Goal: Find specific fact: Find specific fact

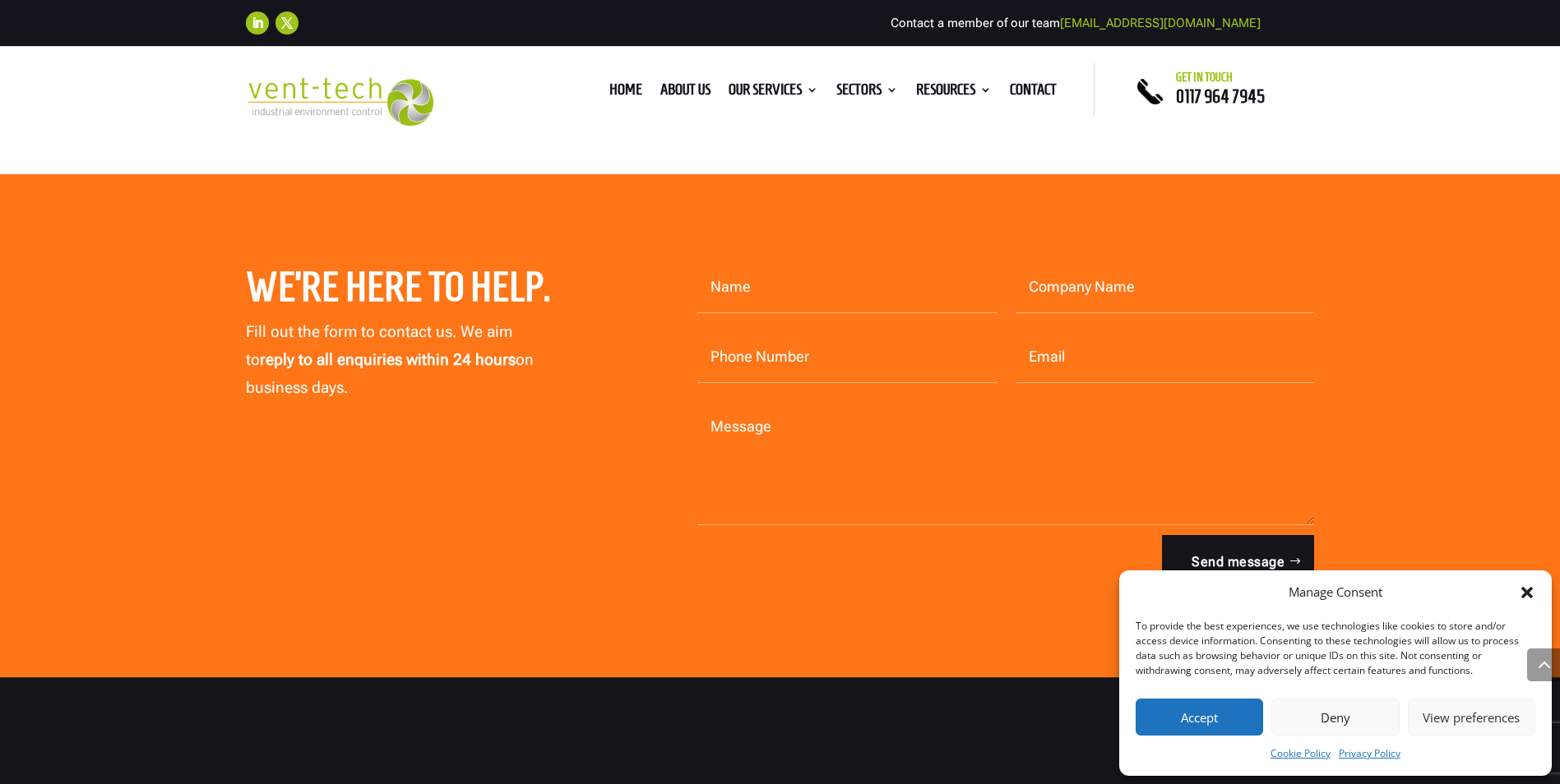
scroll to position [6498, 0]
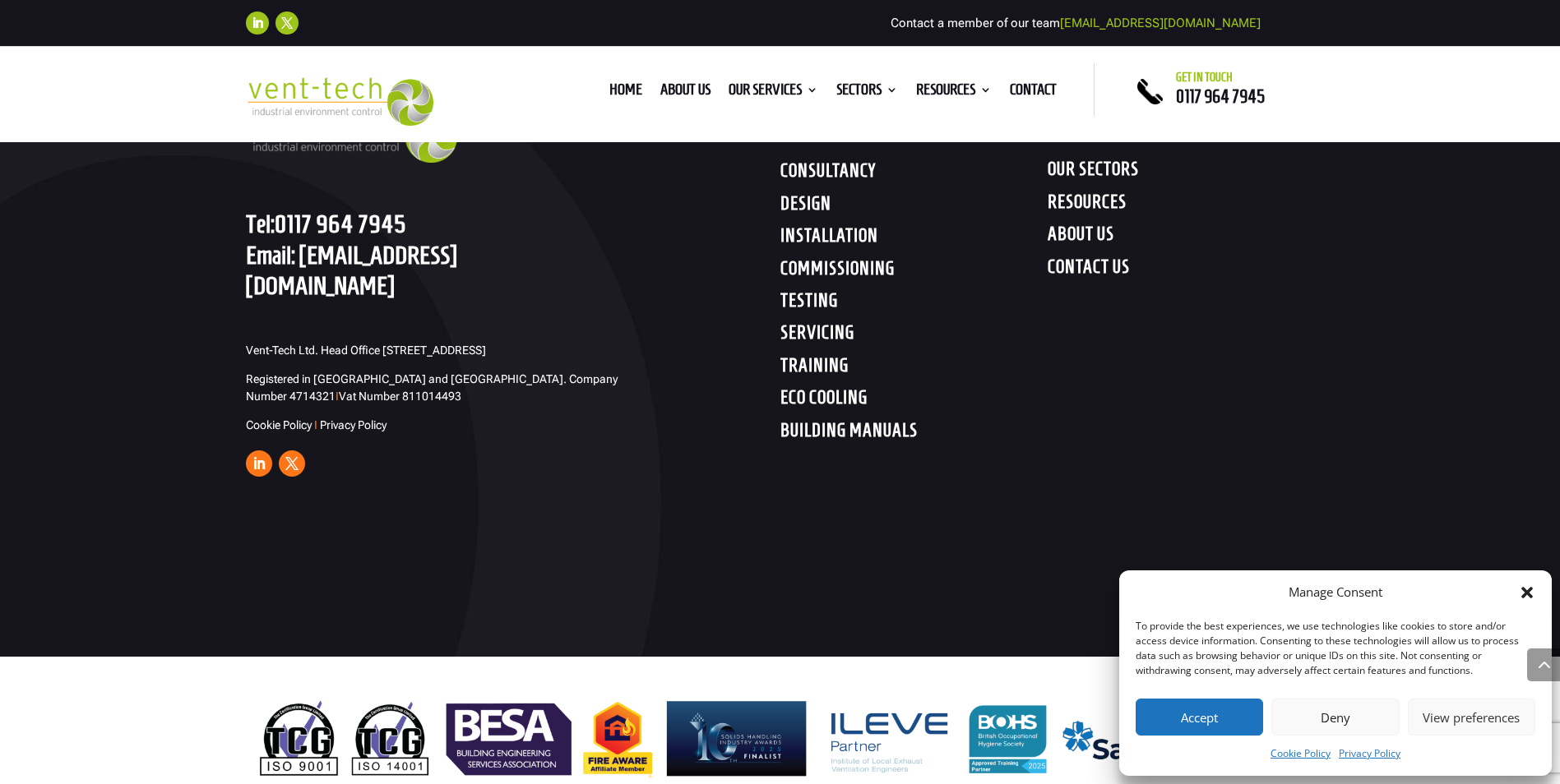
click at [1354, 715] on button "Deny" at bounding box center [1334, 716] width 128 height 37
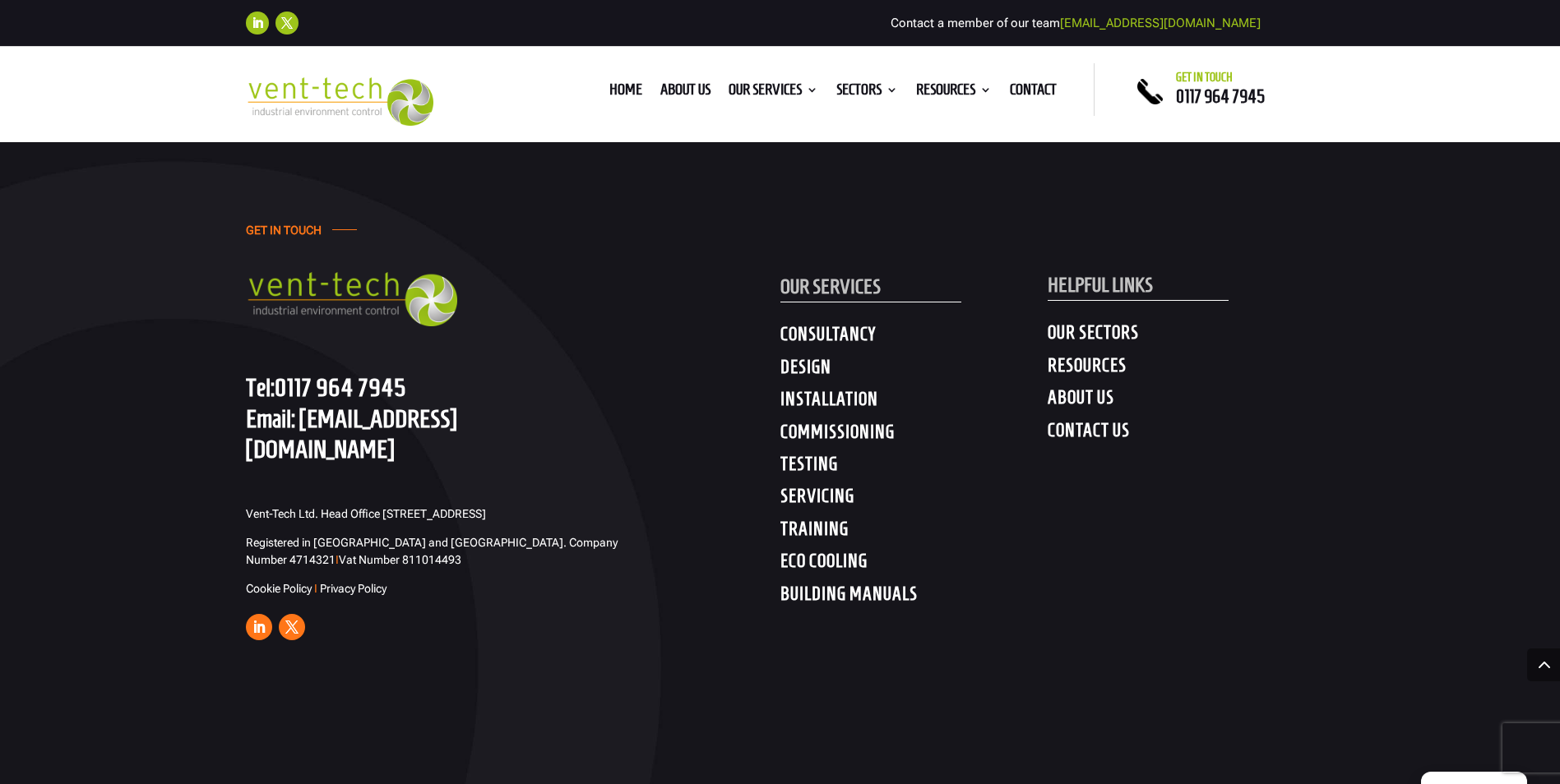
scroll to position [6334, 0]
drag, startPoint x: 521, startPoint y: 502, endPoint x: 508, endPoint y: 521, distance: 23.0
click at [508, 535] on p "Registered in [GEOGRAPHIC_DATA] and [GEOGRAPHIC_DATA]. Company Number 4714321 I…" at bounding box center [441, 558] width 391 height 46
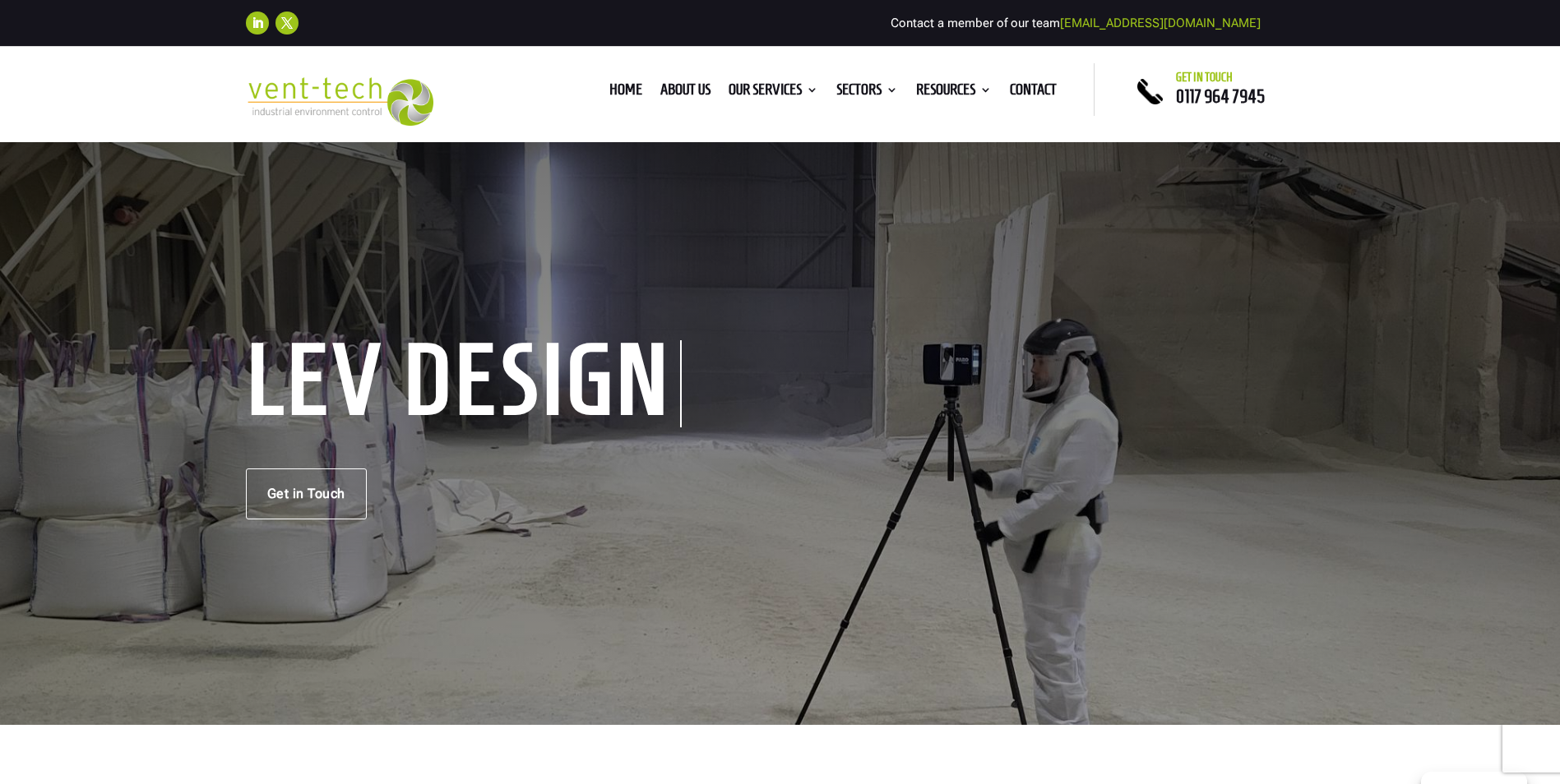
drag, startPoint x: 508, startPoint y: 521, endPoint x: 583, endPoint y: 549, distance: 80.1
click at [583, 549] on div "LEV Design Get in Touch" at bounding box center [780, 433] width 1560 height 585
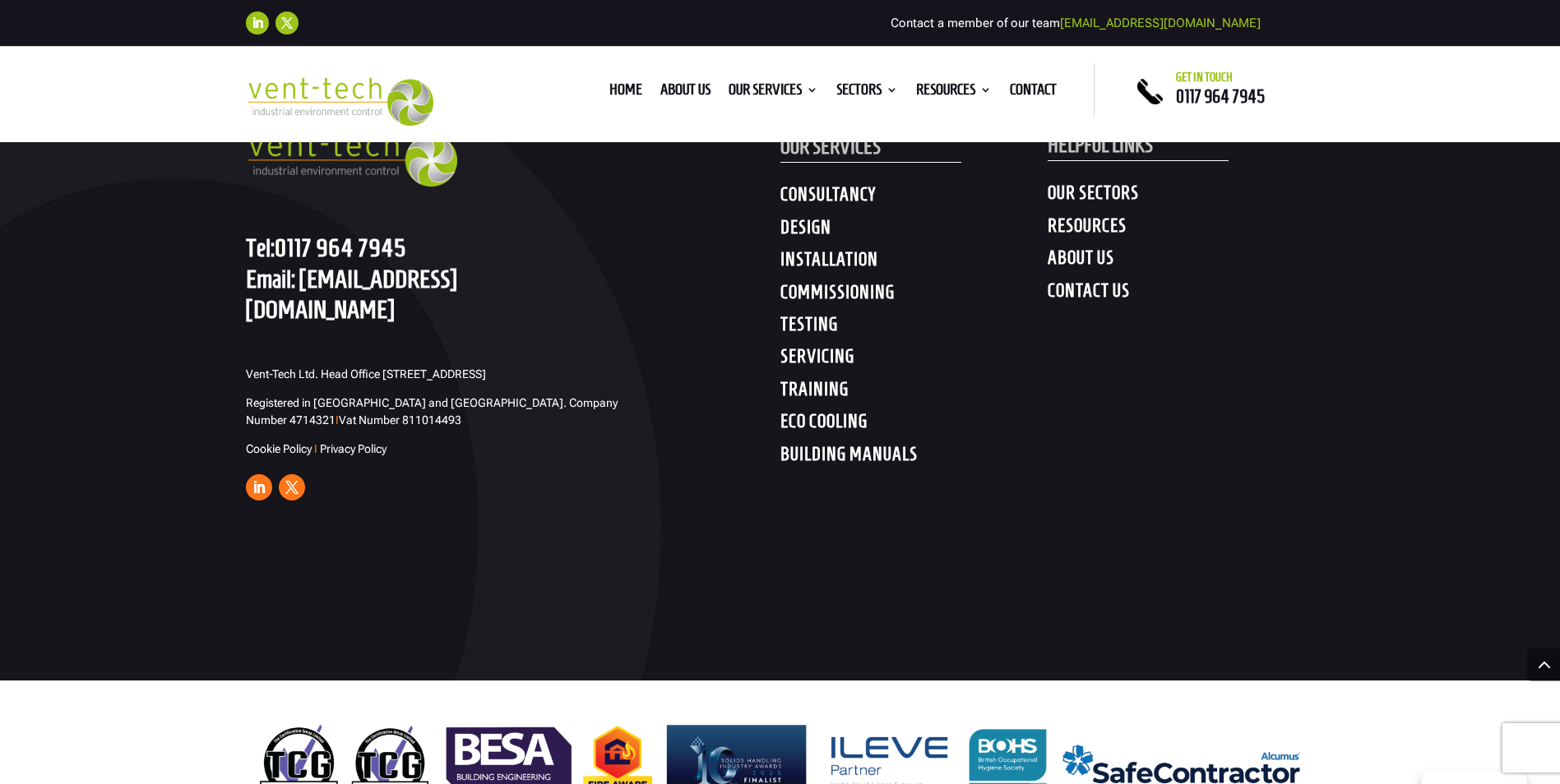
scroll to position [6498, 0]
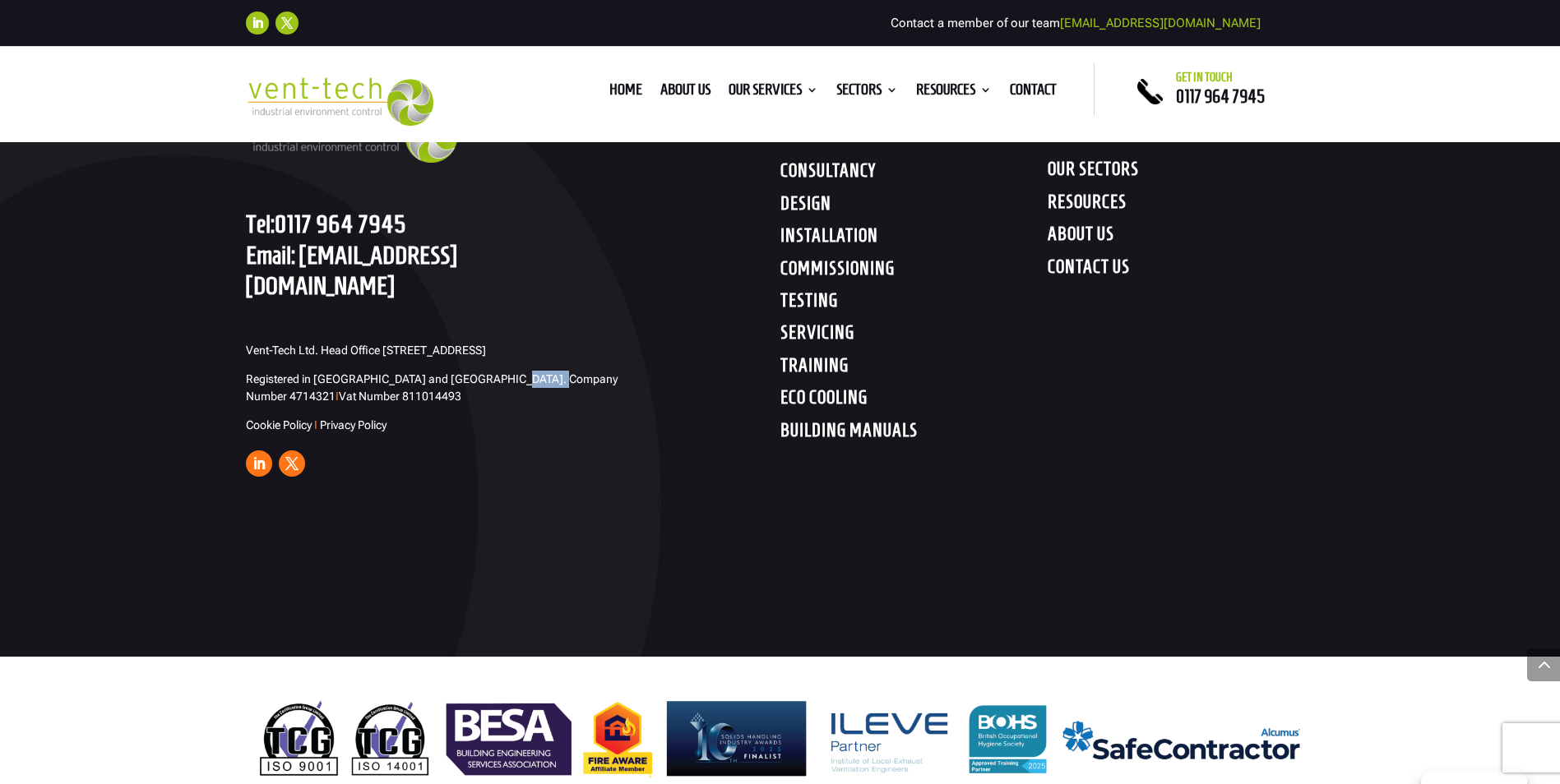
drag, startPoint x: 514, startPoint y: 339, endPoint x: 557, endPoint y: 342, distance: 43.1
click at [557, 372] on span "Registered in [GEOGRAPHIC_DATA] and [GEOGRAPHIC_DATA]. Company Number 4714321 I…" at bounding box center [431, 387] width 371 height 30
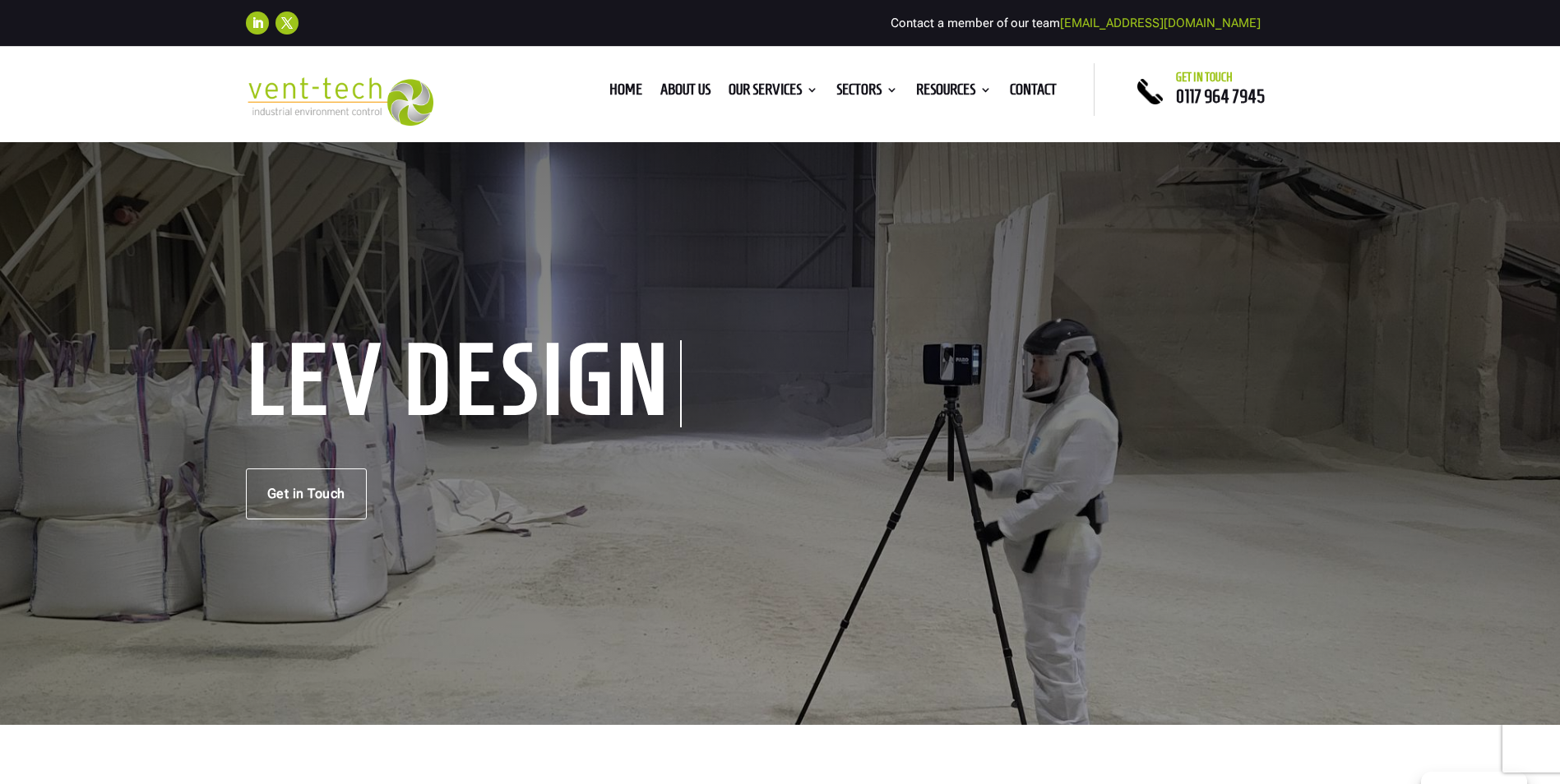
copy span "4714321"
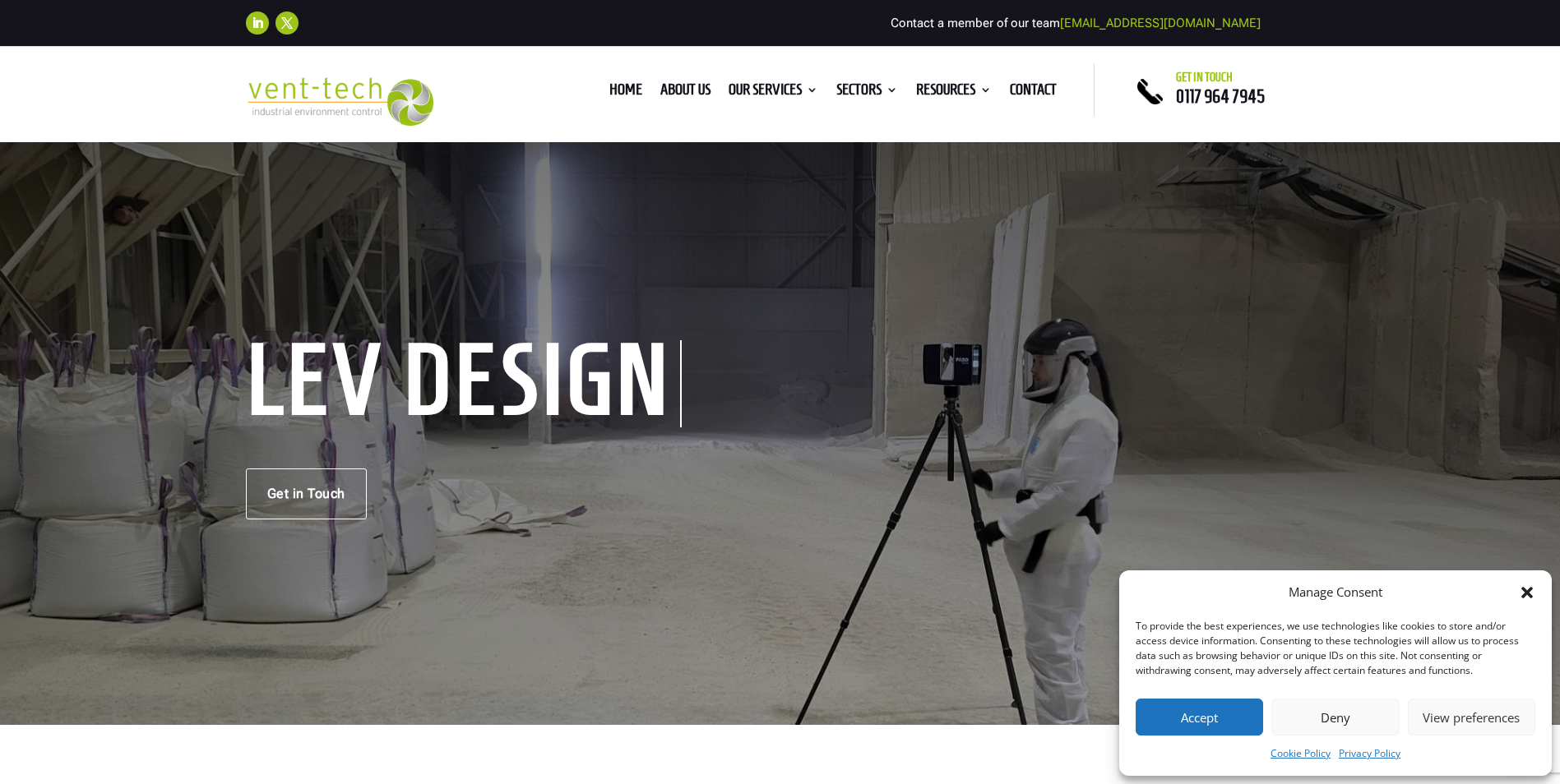
scroll to position [265, 0]
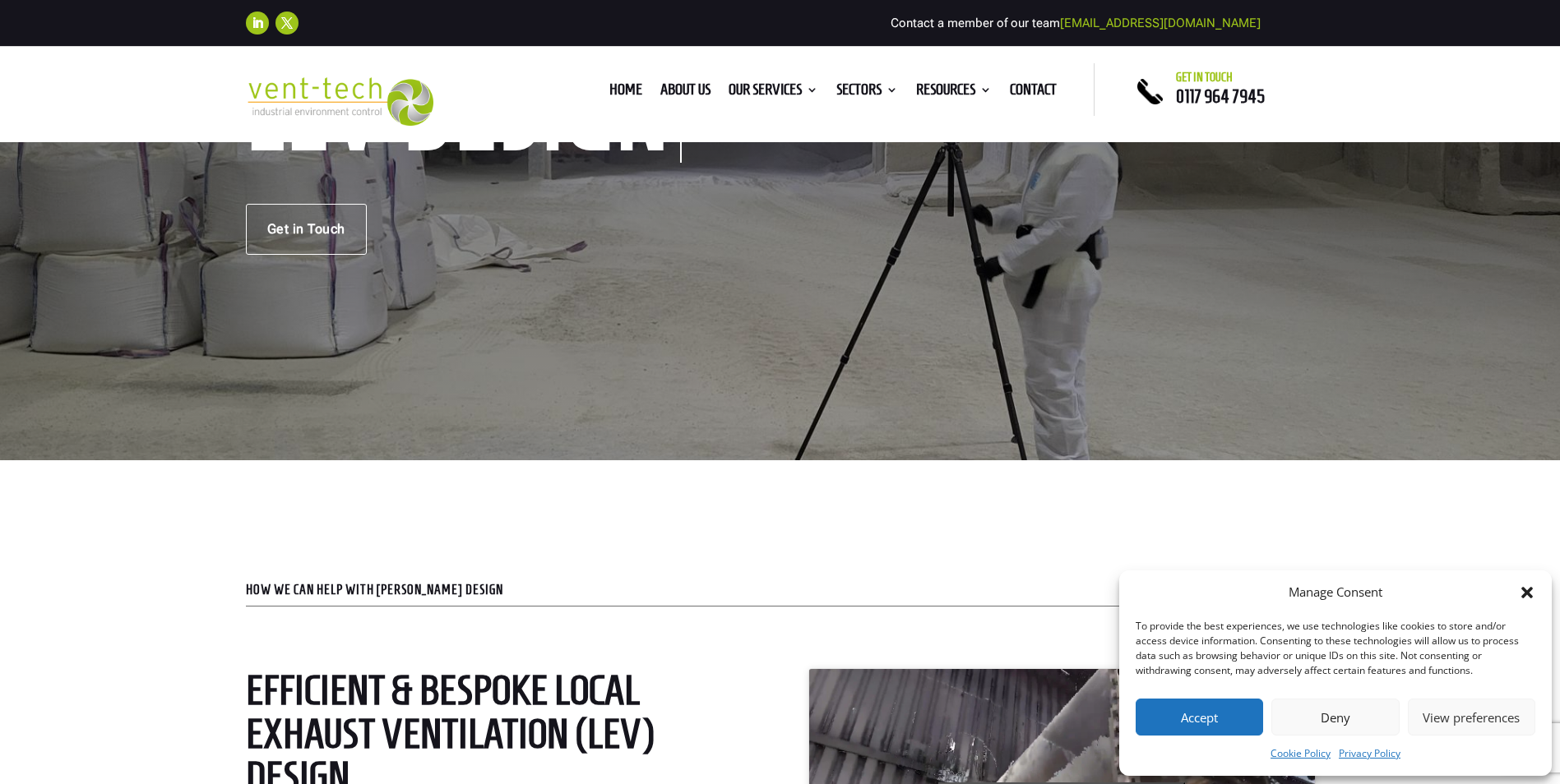
drag, startPoint x: 1572, startPoint y: 50, endPoint x: 1572, endPoint y: 87, distance: 37.0
click at [1342, 716] on button "Deny" at bounding box center [1334, 716] width 128 height 37
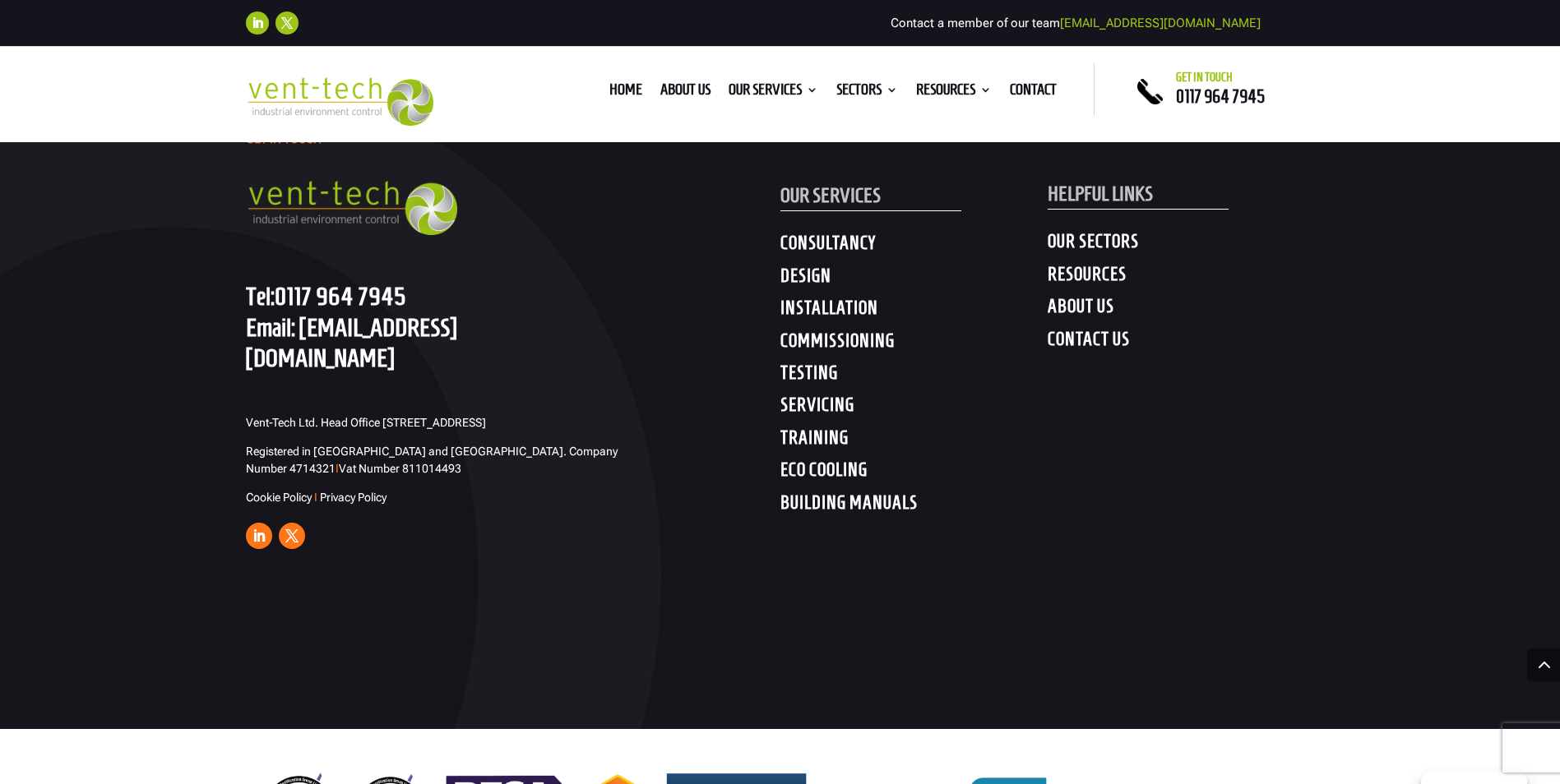
scroll to position [6498, 0]
